Goal: Information Seeking & Learning: Find specific fact

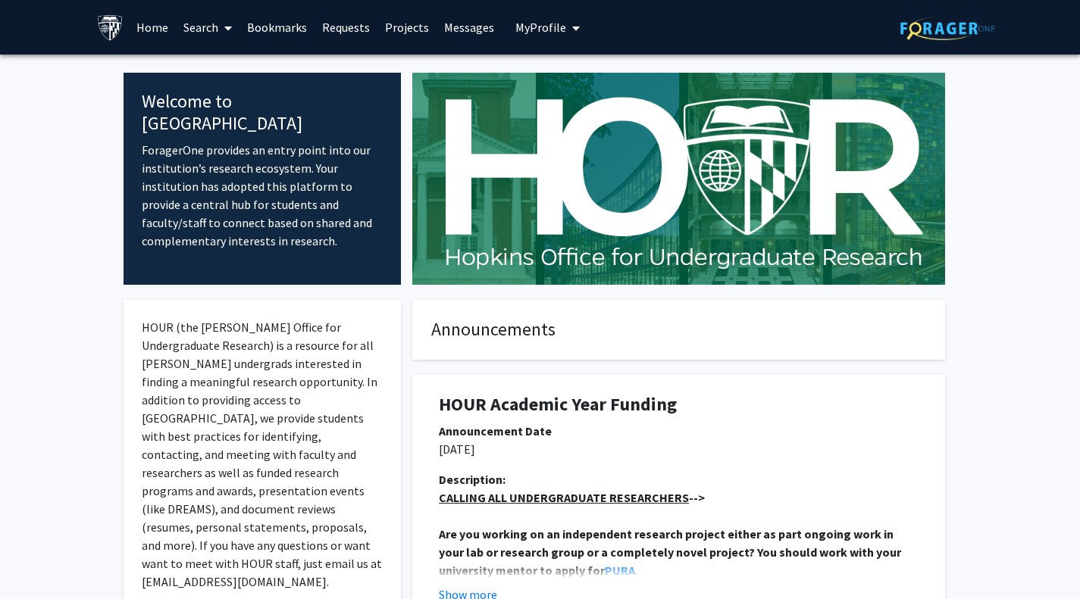
click at [227, 27] on icon at bounding box center [228, 28] width 8 height 12
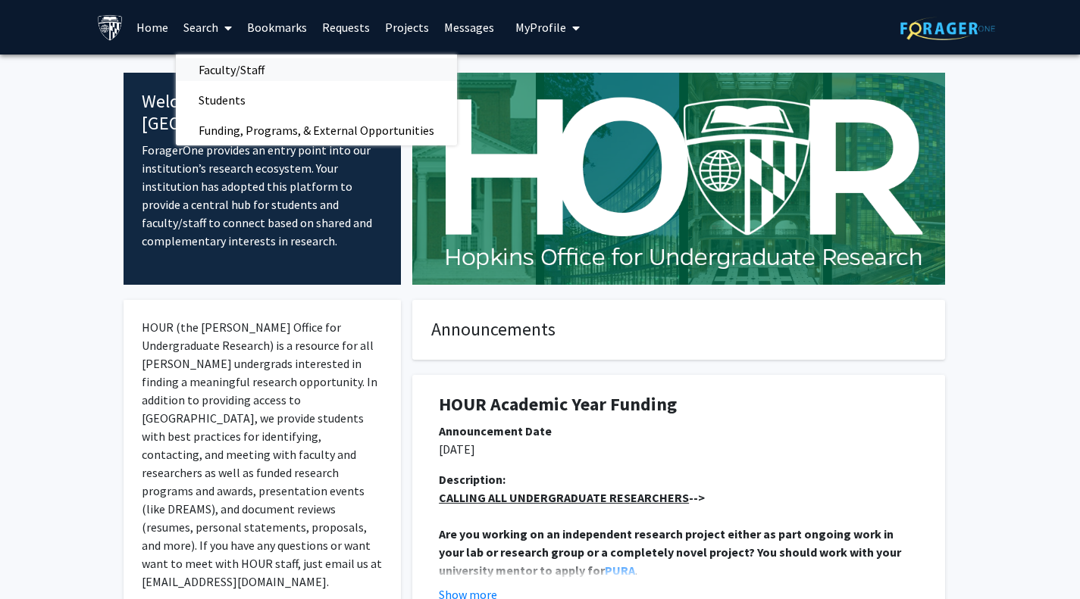
click at [274, 79] on span "Faculty/Staff" at bounding box center [231, 70] width 111 height 30
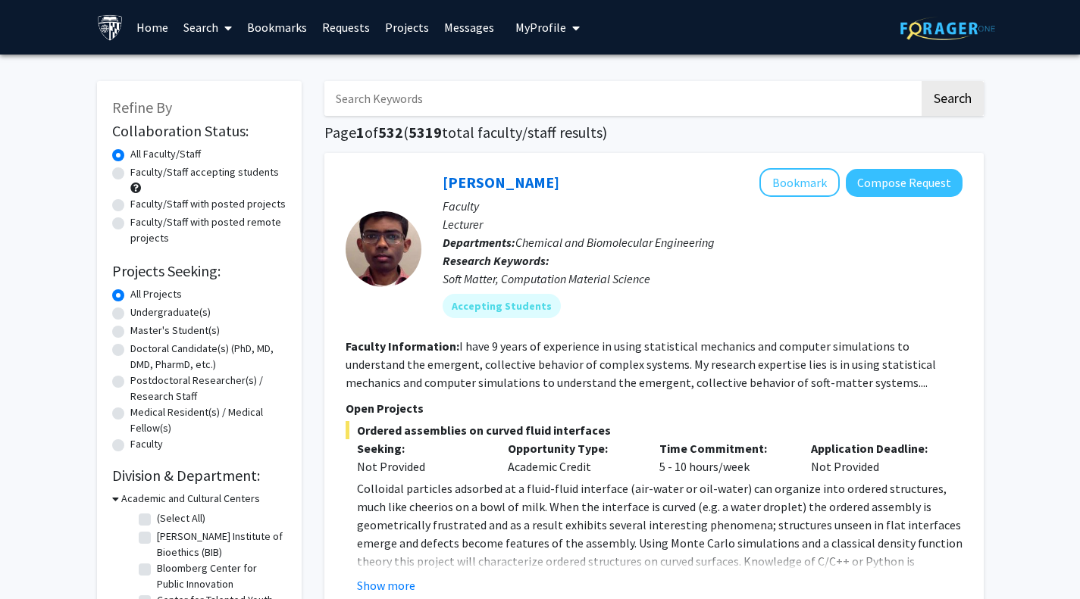
click at [438, 111] on input "Search Keywords" at bounding box center [621, 98] width 595 height 35
type input "[PERSON_NAME]"
click at [921, 81] on button "Search" at bounding box center [952, 98] width 62 height 35
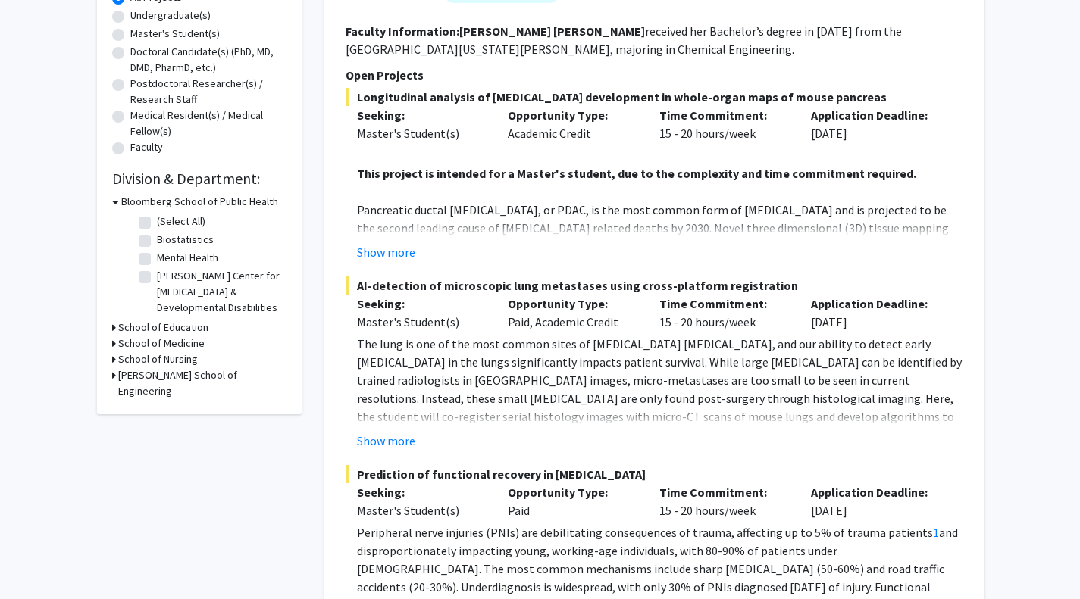
scroll to position [296, 0]
click at [399, 249] on button "Show more" at bounding box center [386, 253] width 58 height 18
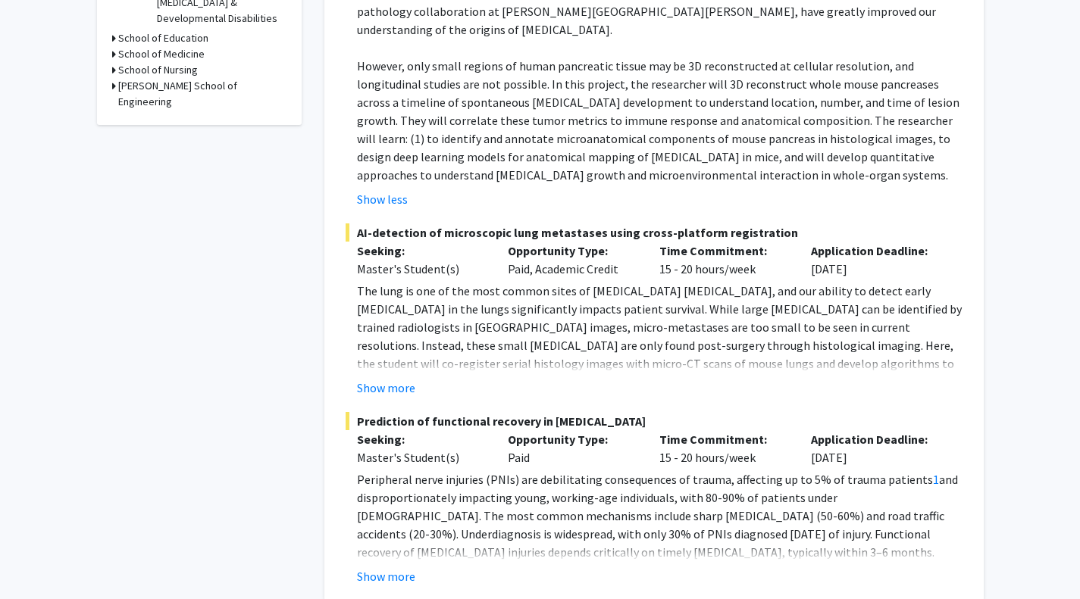
scroll to position [587, 0]
click at [408, 378] on button "Show more" at bounding box center [386, 387] width 58 height 18
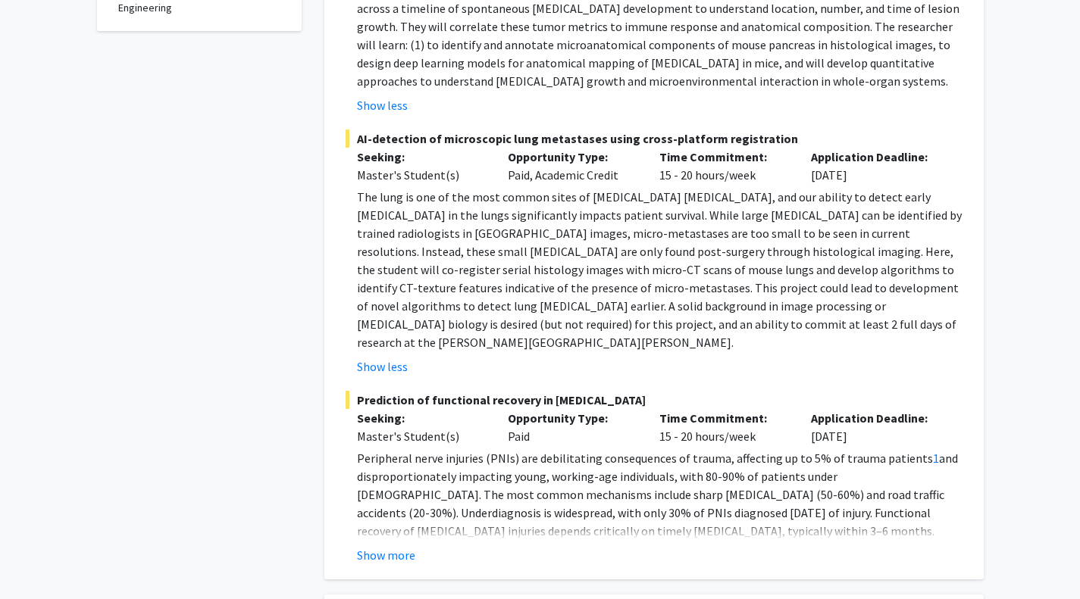
scroll to position [681, 0]
click at [399, 546] on button "Show more" at bounding box center [386, 555] width 58 height 18
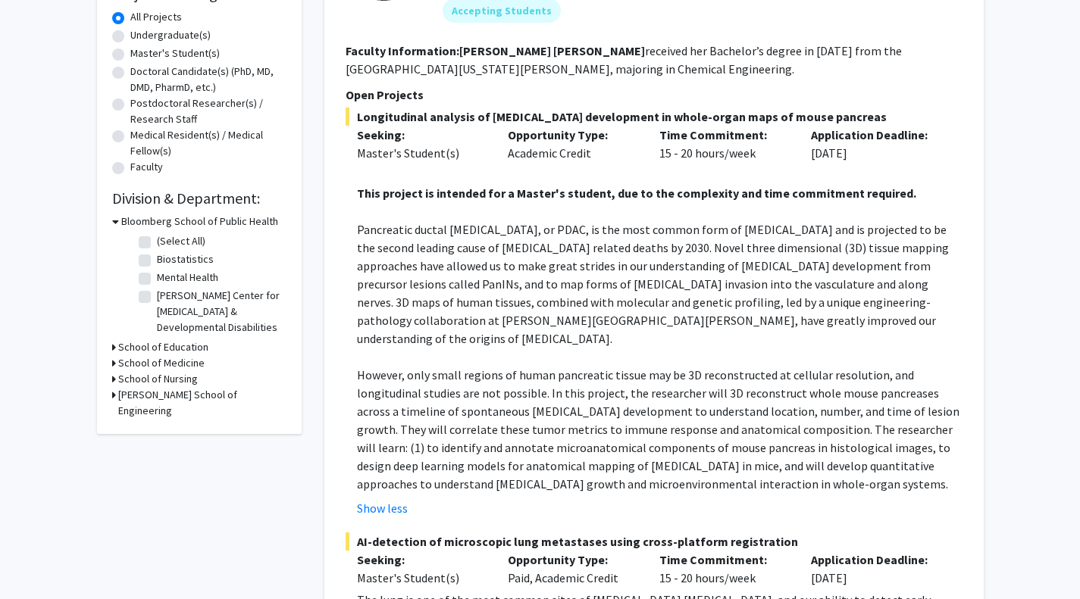
scroll to position [0, 0]
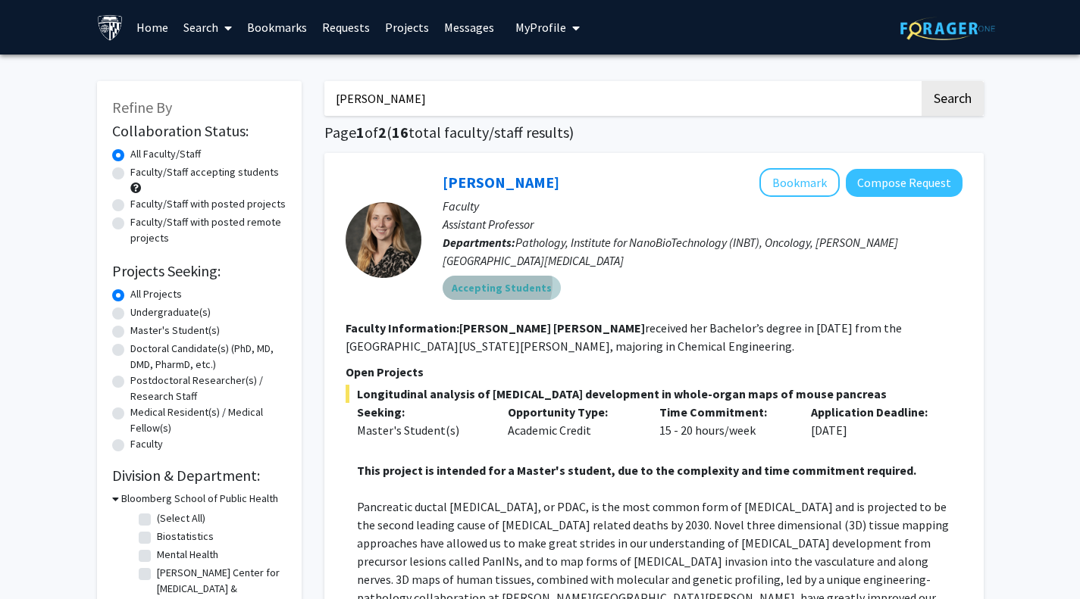
click at [489, 283] on mat-chip "Accepting Students" at bounding box center [502, 288] width 118 height 24
click at [536, 292] on mat-chip "Accepting Students" at bounding box center [502, 288] width 118 height 24
